Goal: Transaction & Acquisition: Purchase product/service

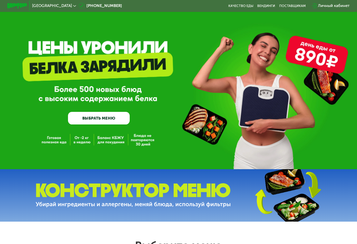
click at [99, 118] on link "ВЫБРАТЬ МЕНЮ" at bounding box center [99, 118] width 62 height 13
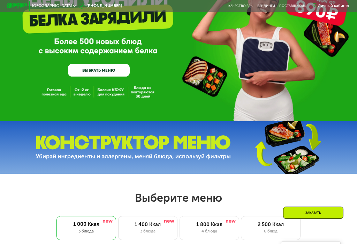
scroll to position [44, 0]
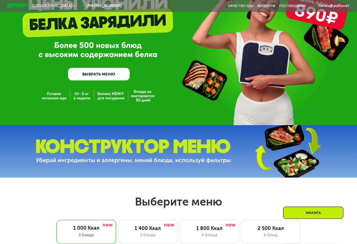
click at [109, 75] on link "ВЫБРАТЬ МЕНЮ" at bounding box center [99, 74] width 62 height 13
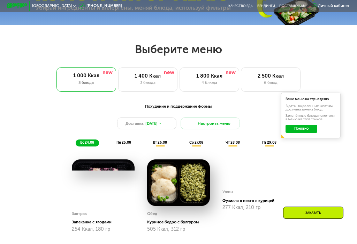
scroll to position [227, 0]
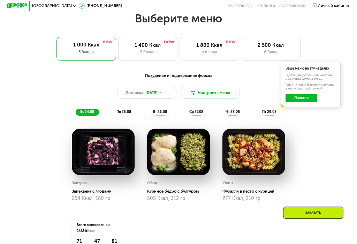
click at [304, 98] on button "Понятно" at bounding box center [302, 98] width 32 height 8
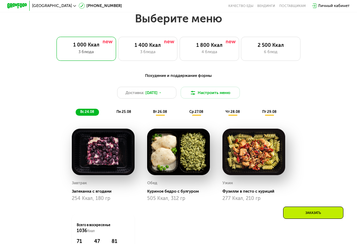
click at [220, 93] on button "Настроить меню" at bounding box center [211, 93] width 60 height 12
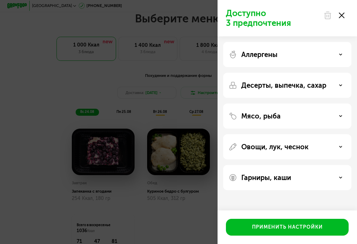
click at [340, 116] on use at bounding box center [341, 115] width 2 height 1
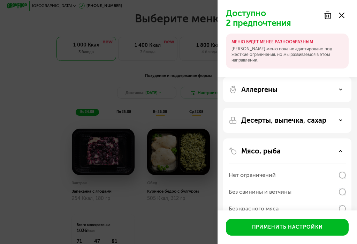
scroll to position [0, 0]
click at [327, 14] on use at bounding box center [328, 15] width 6 height 7
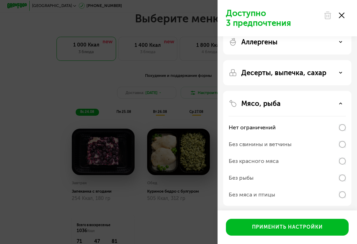
scroll to position [12, 0]
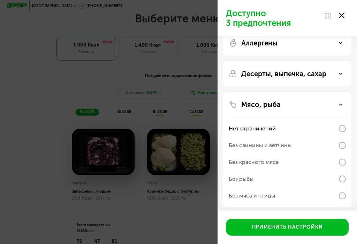
click at [342, 13] on icon at bounding box center [342, 16] width 6 height 6
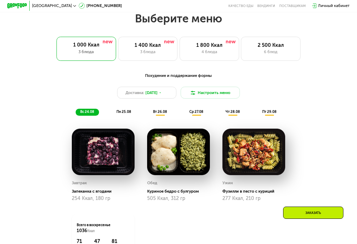
click at [226, 91] on button "Настроить меню" at bounding box center [211, 93] width 60 height 12
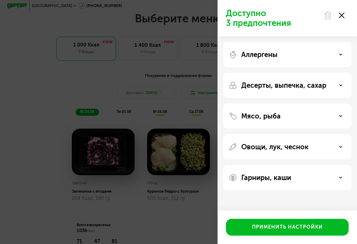
click at [342, 115] on use at bounding box center [341, 115] width 2 height 1
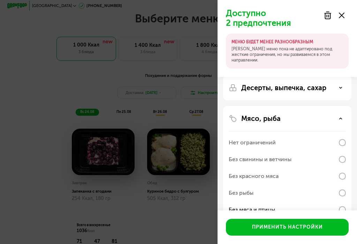
scroll to position [37, 0]
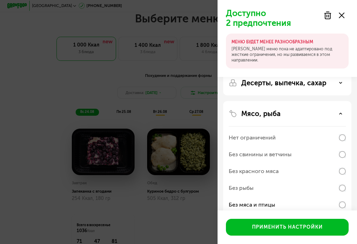
click at [297, 224] on div "Применить настройки" at bounding box center [287, 226] width 71 height 7
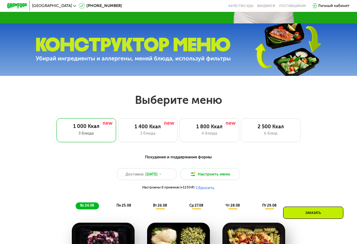
scroll to position [0, 0]
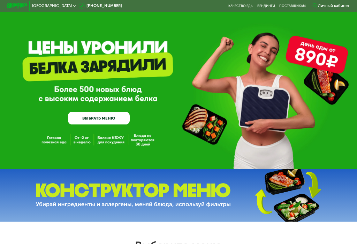
click at [110, 116] on link "ВЫБРАТЬ МЕНЮ" at bounding box center [99, 118] width 62 height 13
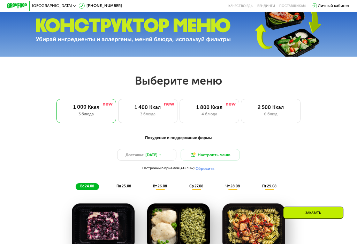
scroll to position [227, 0]
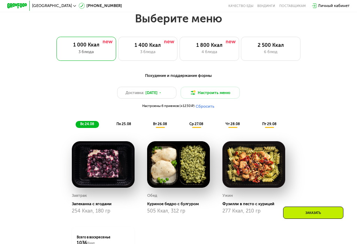
click at [180, 48] on div "1 400 Ккал 3 блюда" at bounding box center [210, 49] width 60 height 24
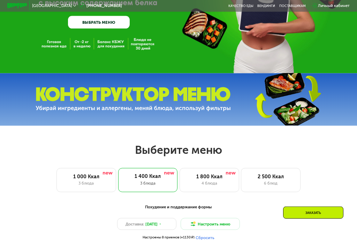
scroll to position [0, 0]
